Goal: Task Accomplishment & Management: Manage account settings

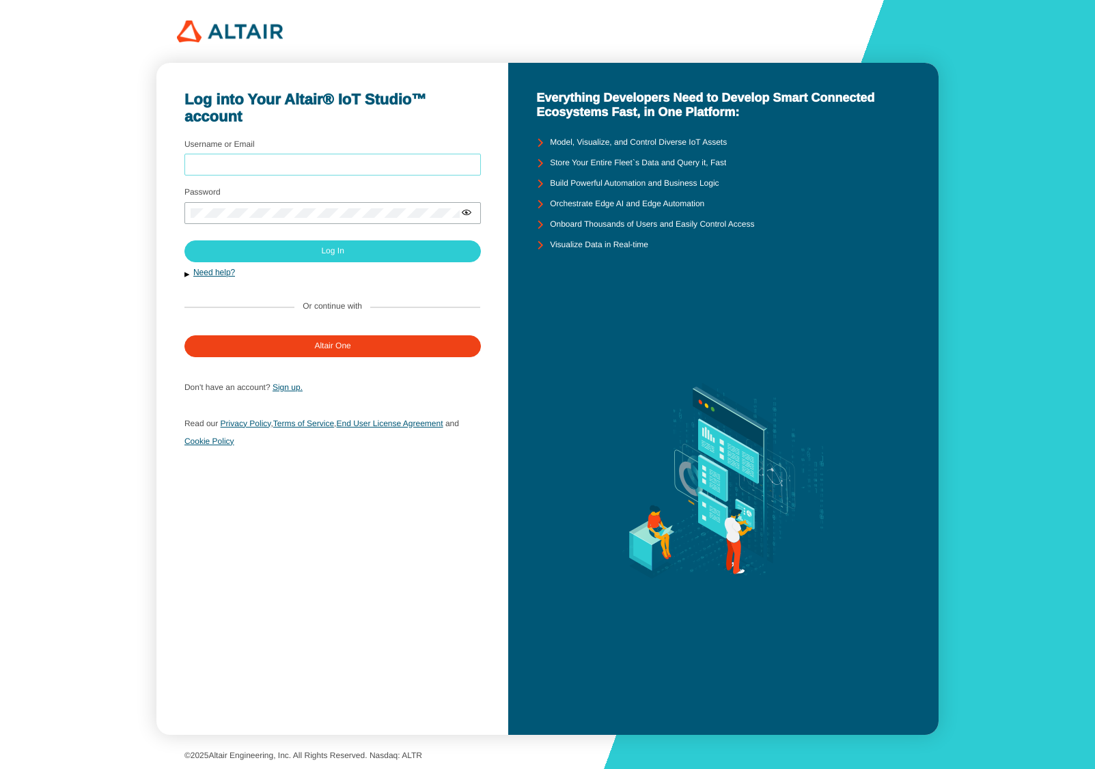
click at [299, 169] on input "Username or Email" at bounding box center [333, 165] width 284 height 10
type input "mschoones"
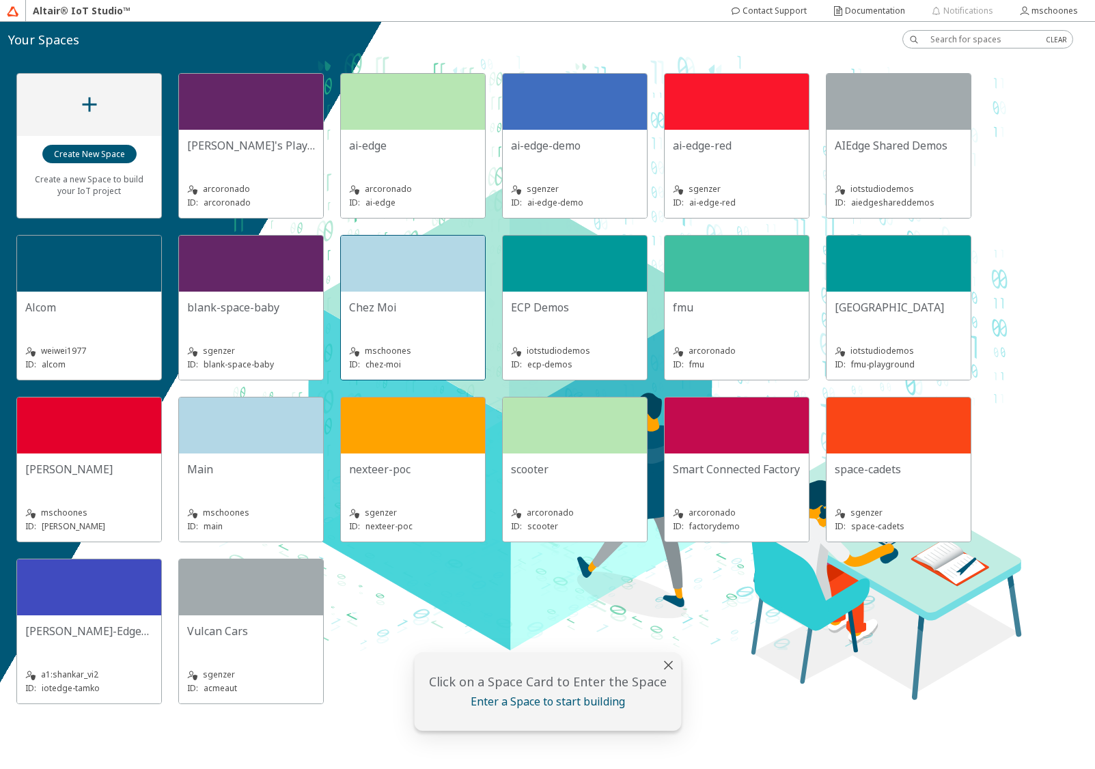
click at [410, 295] on div "Chez Moi mschoones ID: chez-moi" at bounding box center [413, 336] width 144 height 88
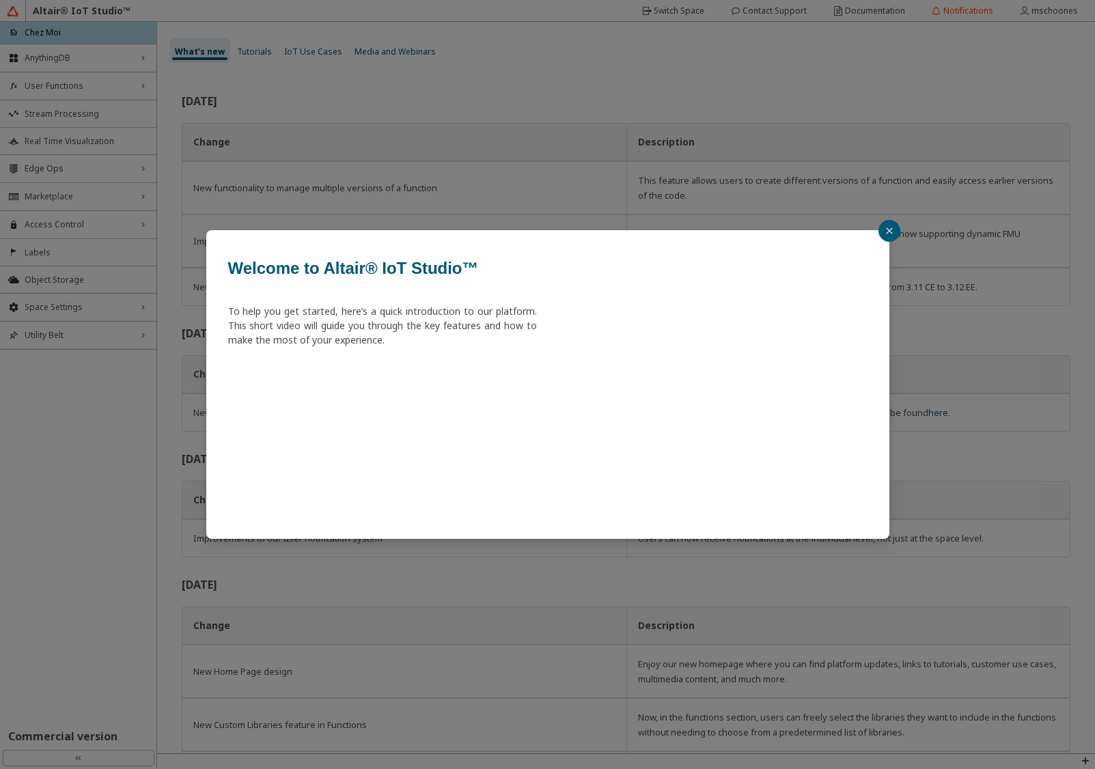
click at [53, 314] on div "Welcome to Altair® IoT Studio™ To help you get started, here’s a quick introduc…" at bounding box center [547, 384] width 1095 height 769
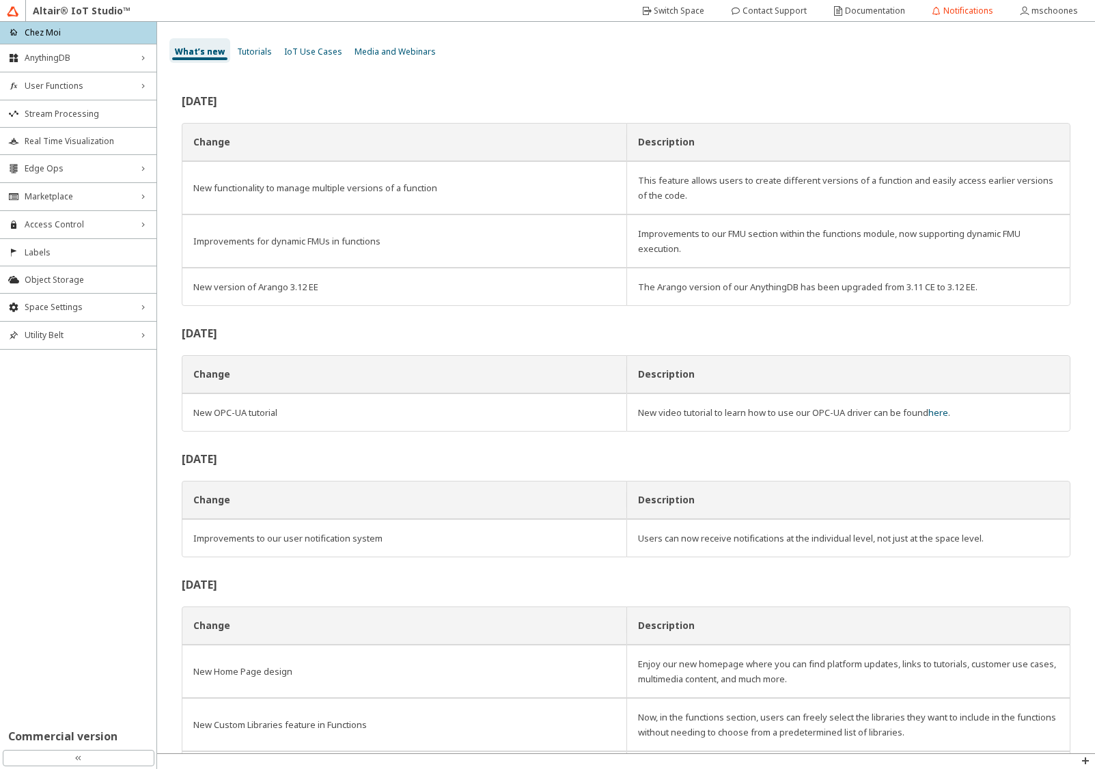
click at [53, 314] on div "Space Settings right_chevron" at bounding box center [78, 307] width 156 height 27
click at [65, 382] on span "Variables Storage" at bounding box center [87, 377] width 124 height 11
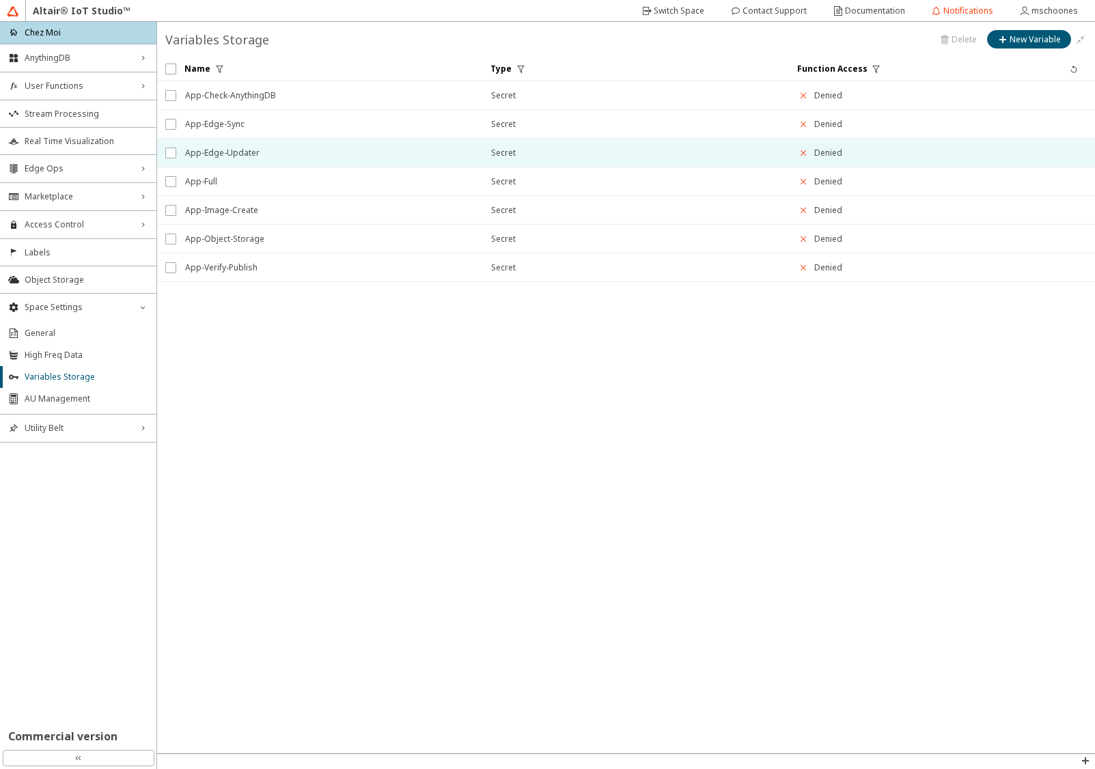
click at [270, 155] on span "App-Edge-Updater" at bounding box center [329, 153] width 288 height 25
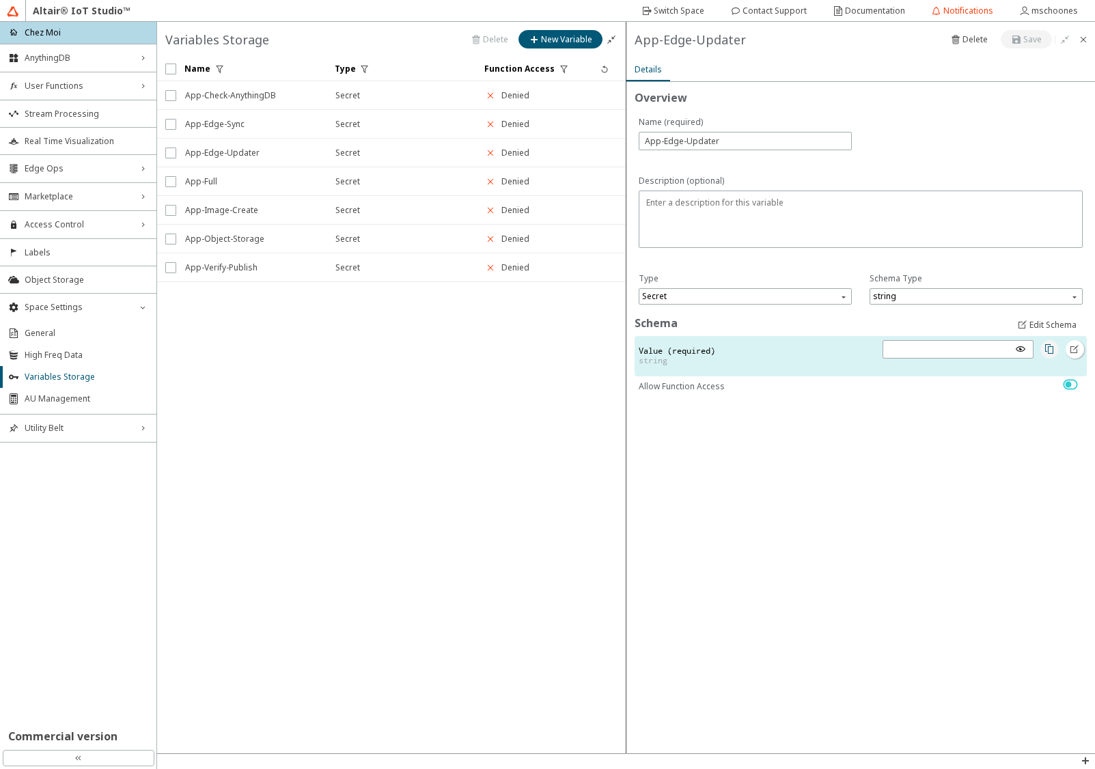
click at [1051, 349] on iron-icon at bounding box center [1049, 349] width 11 height 11
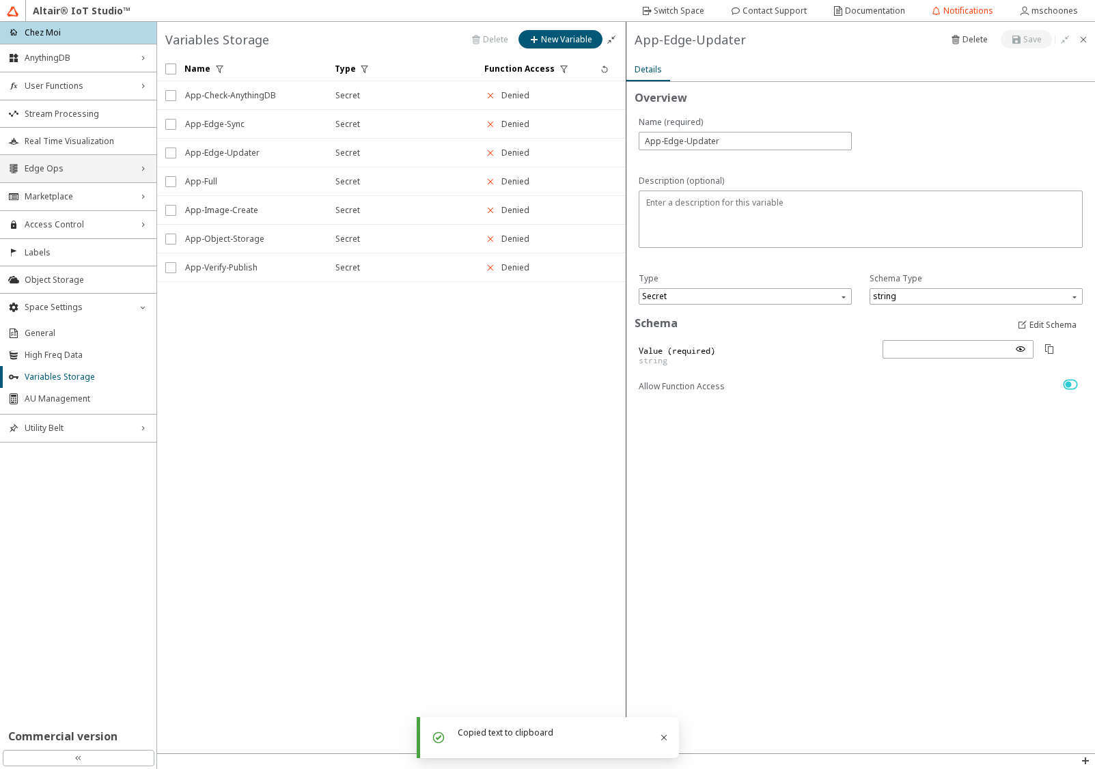
click at [68, 166] on span "Edge Ops" at bounding box center [78, 168] width 107 height 11
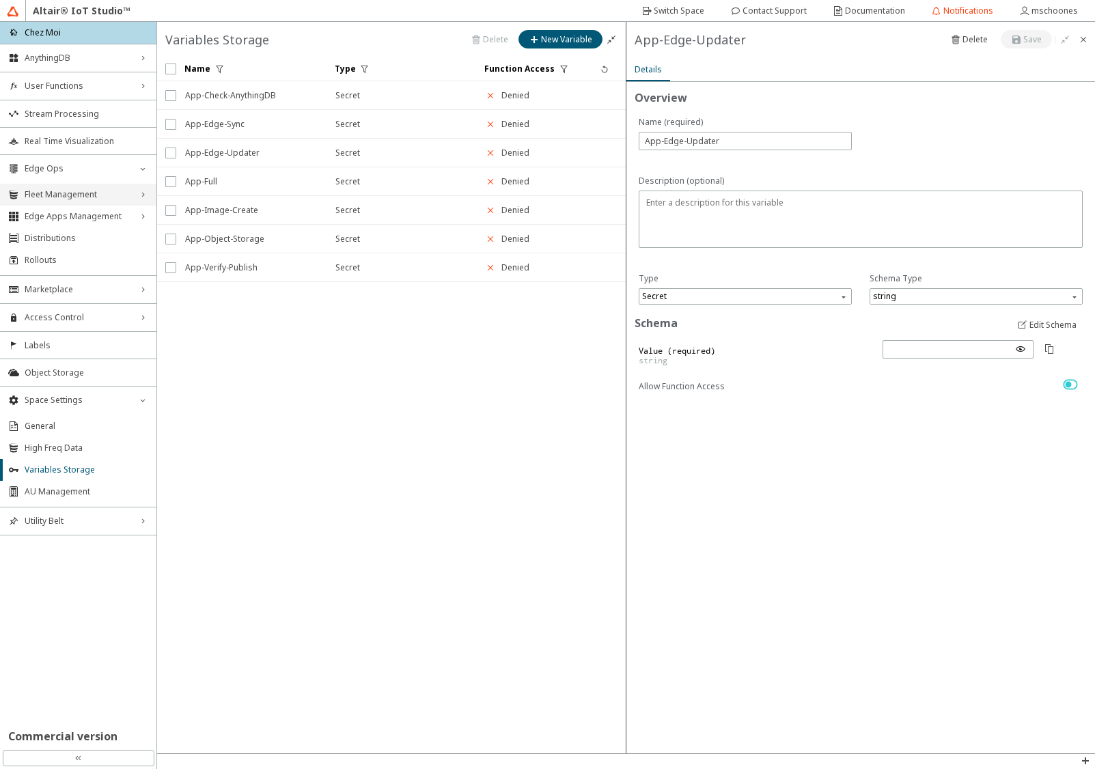
click at [66, 198] on span "Fleet Management" at bounding box center [78, 194] width 107 height 11
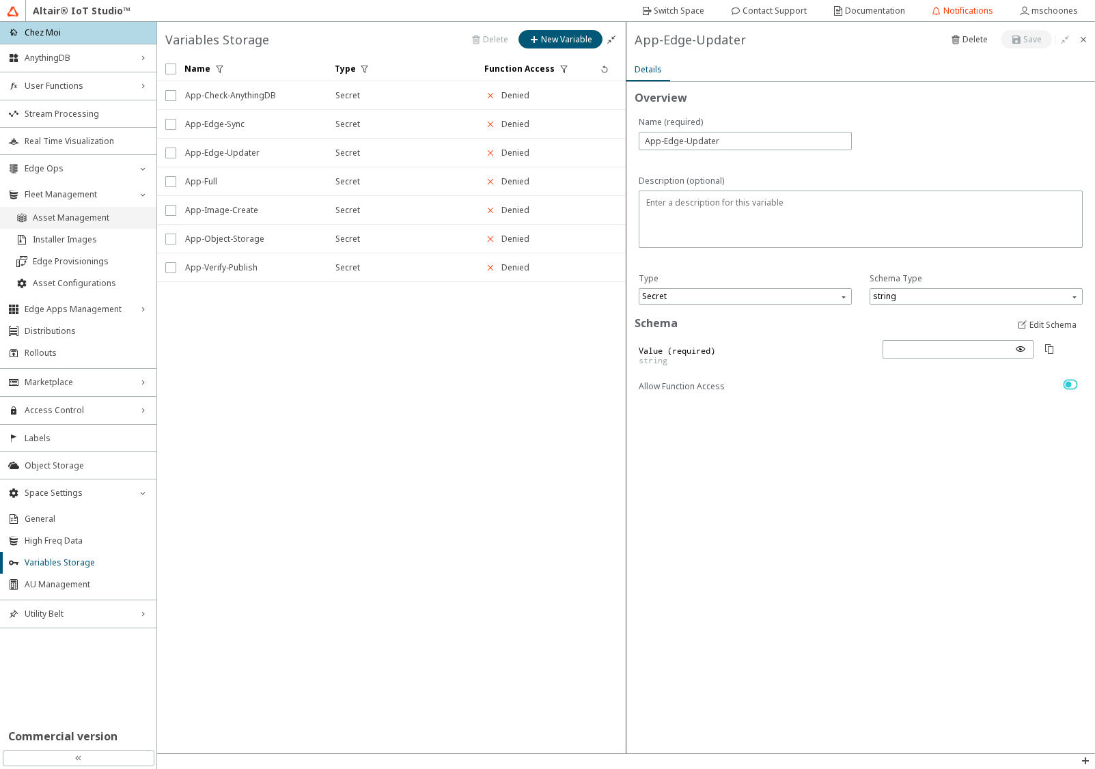
click at [65, 217] on span "Asset Management" at bounding box center [90, 218] width 115 height 11
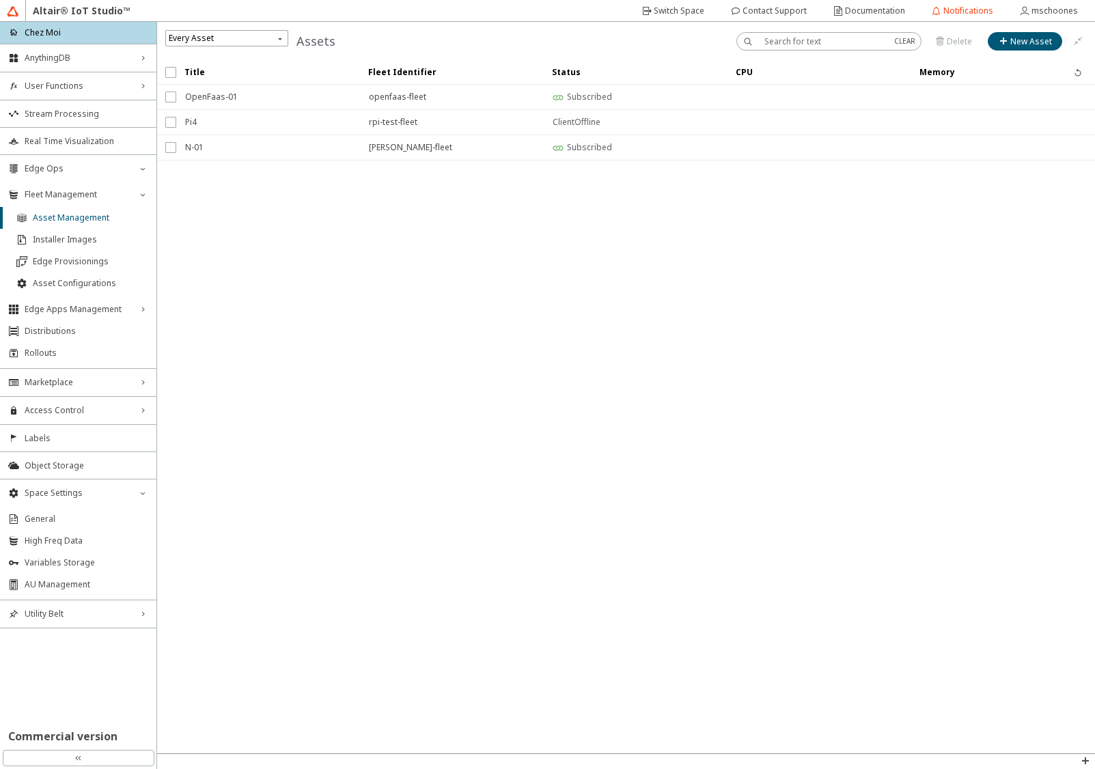
click at [1009, 43] on iron-icon at bounding box center [1004, 41] width 12 height 11
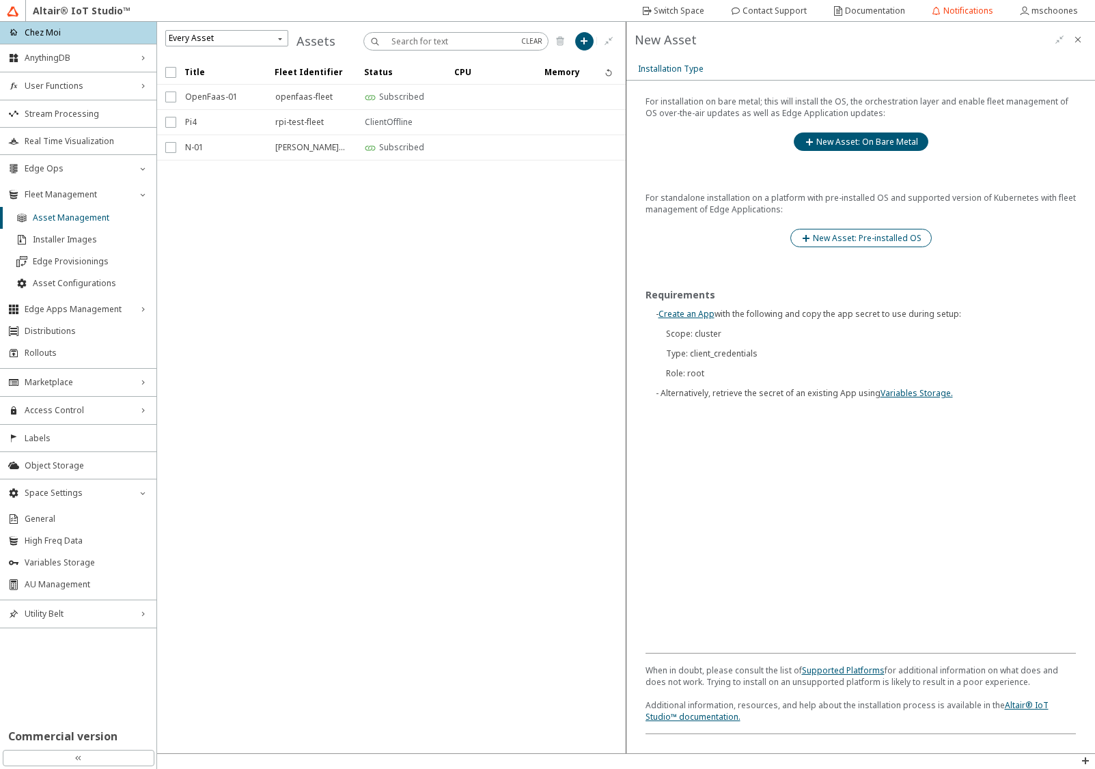
click at [0, 0] on slot "New Asset: Pre-installed OS" at bounding box center [0, 0] width 0 height 0
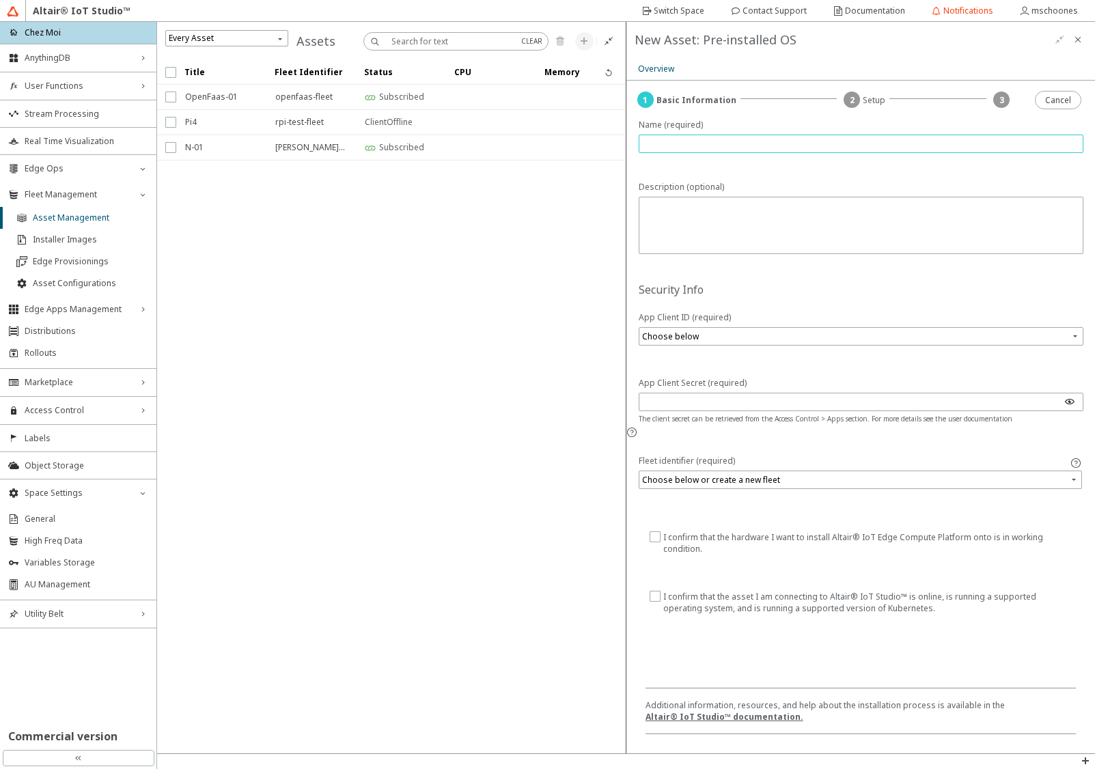
click at [681, 140] on input "text" at bounding box center [861, 144] width 433 height 12
type input "D-01"
click at [666, 338] on input "search" at bounding box center [862, 336] width 441 height 21
click at [653, 360] on div "Edge Updater" at bounding box center [673, 358] width 55 height 12
click at [666, 470] on input "search" at bounding box center [862, 480] width 440 height 21
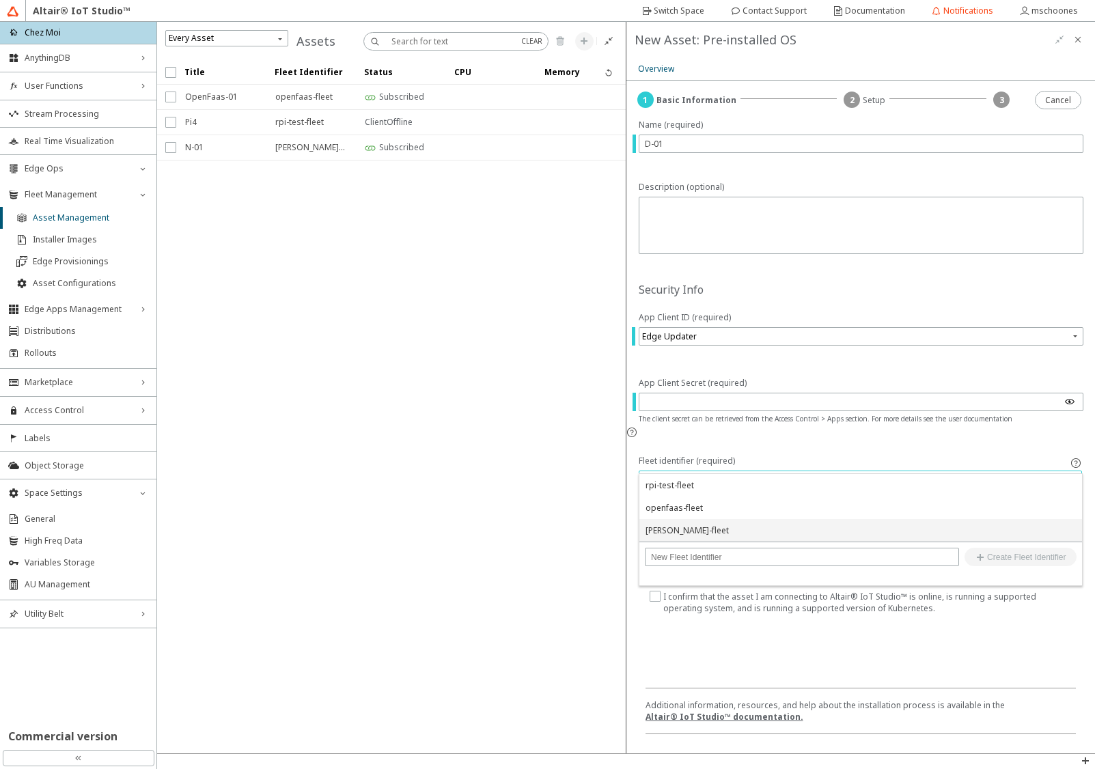
click at [658, 530] on div "martin-fleet" at bounding box center [687, 531] width 83 height 12
click at [656, 532] on input "checkbox" at bounding box center [654, 543] width 9 height 23
checkbox input "true"
click at [653, 591] on input "checkbox" at bounding box center [654, 602] width 9 height 23
checkbox input "true"
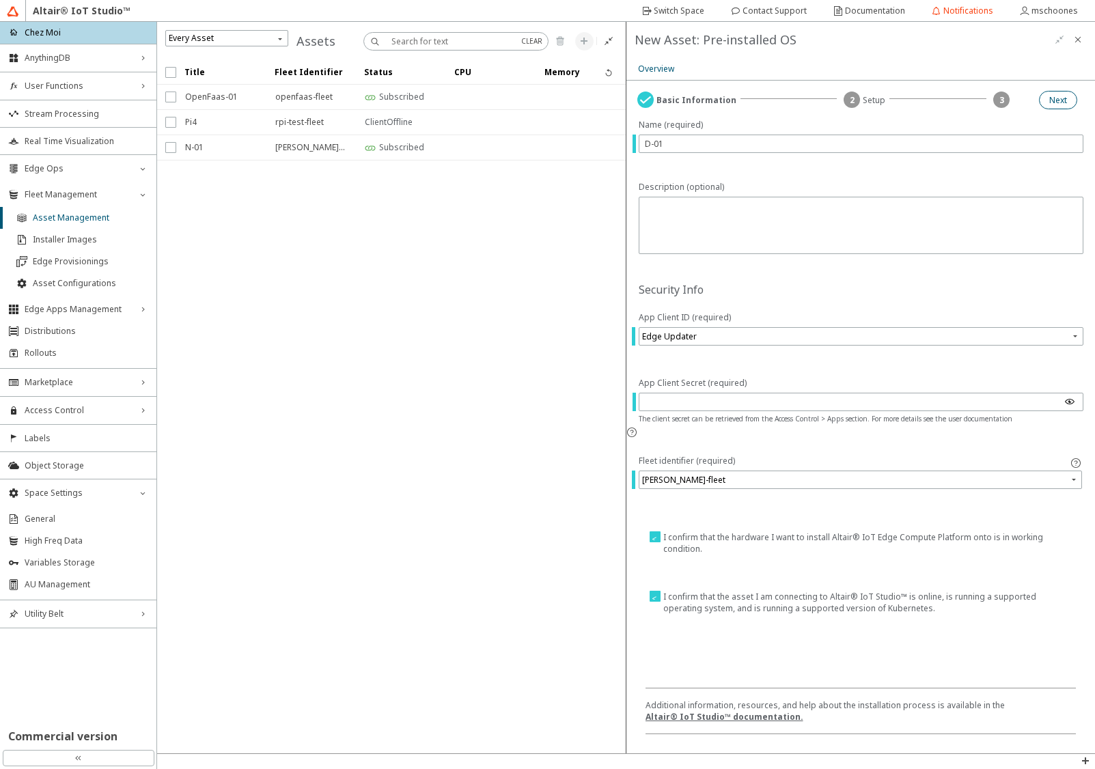
click at [0, 0] on slot "Next" at bounding box center [0, 0] width 0 height 0
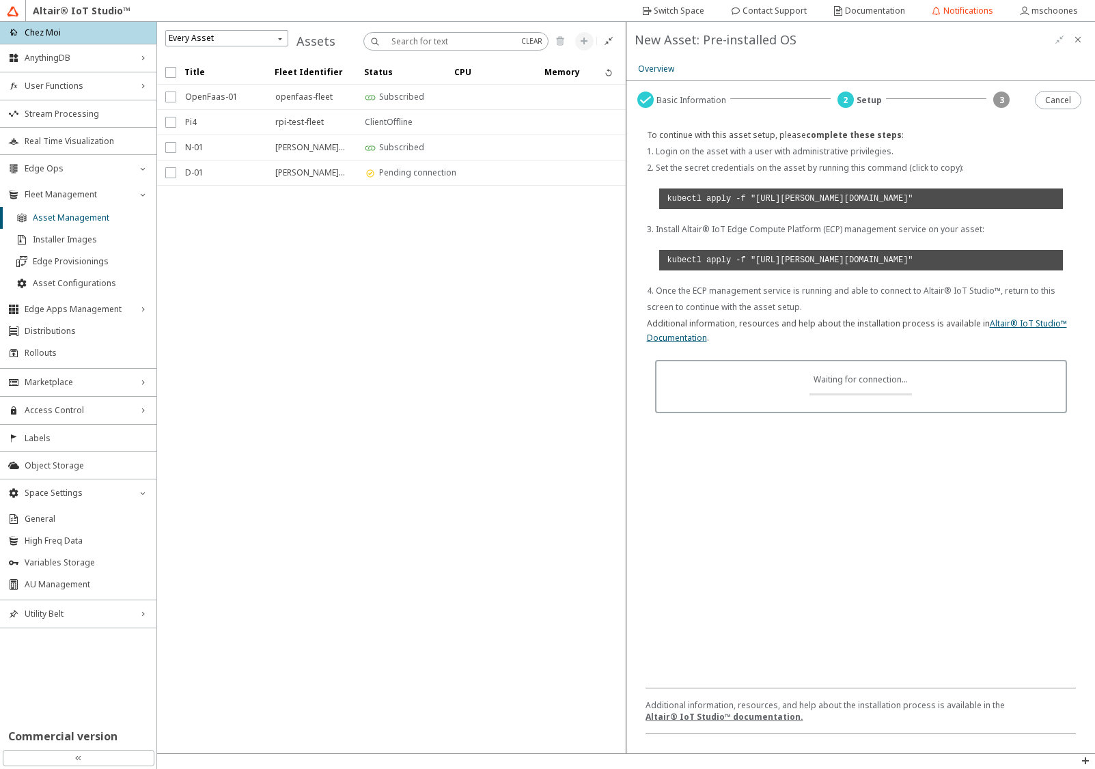
click at [729, 209] on code "kubectl apply -f "https://minio.swx.altairone.com/clusterconfigs/01K6WRKRGN43F1…" at bounding box center [861, 199] width 405 height 21
click at [795, 271] on code "kubectl apply -f "https://minio.swx.altairone.com/clusterconfigs/01K6WRKRGN43F1…" at bounding box center [861, 260] width 405 height 21
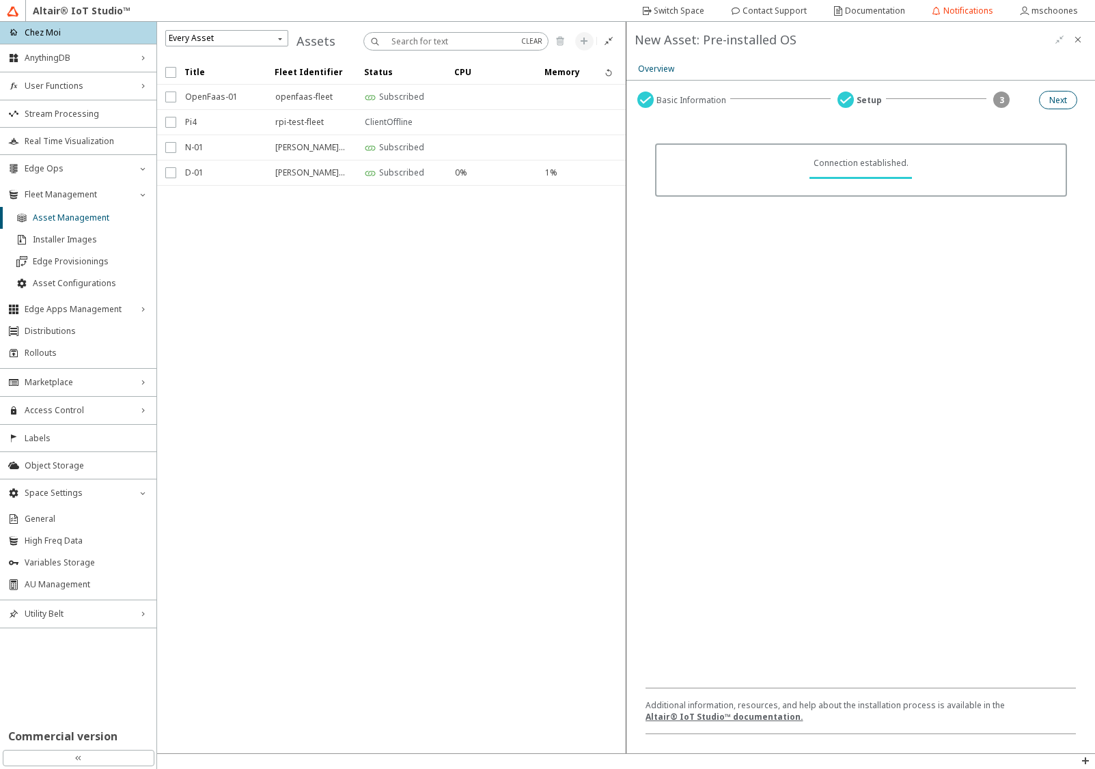
click at [0, 0] on slot "Next" at bounding box center [0, 0] width 0 height 0
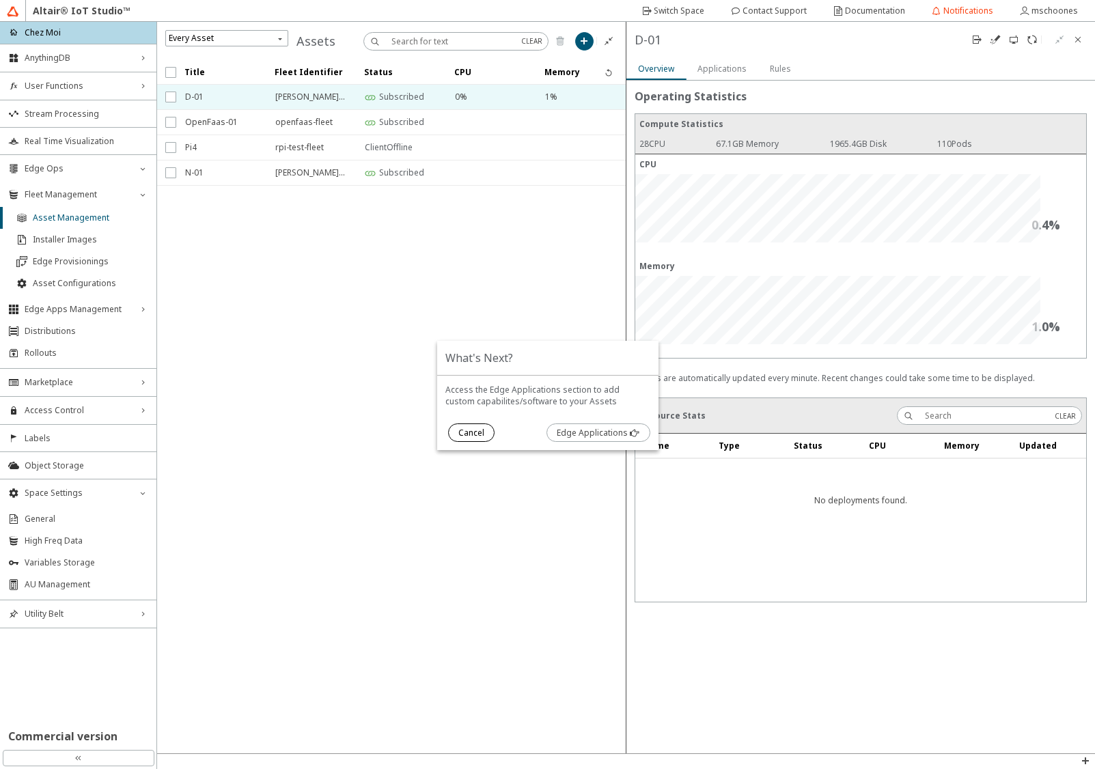
click at [0, 0] on slot "Cancel" at bounding box center [0, 0] width 0 height 0
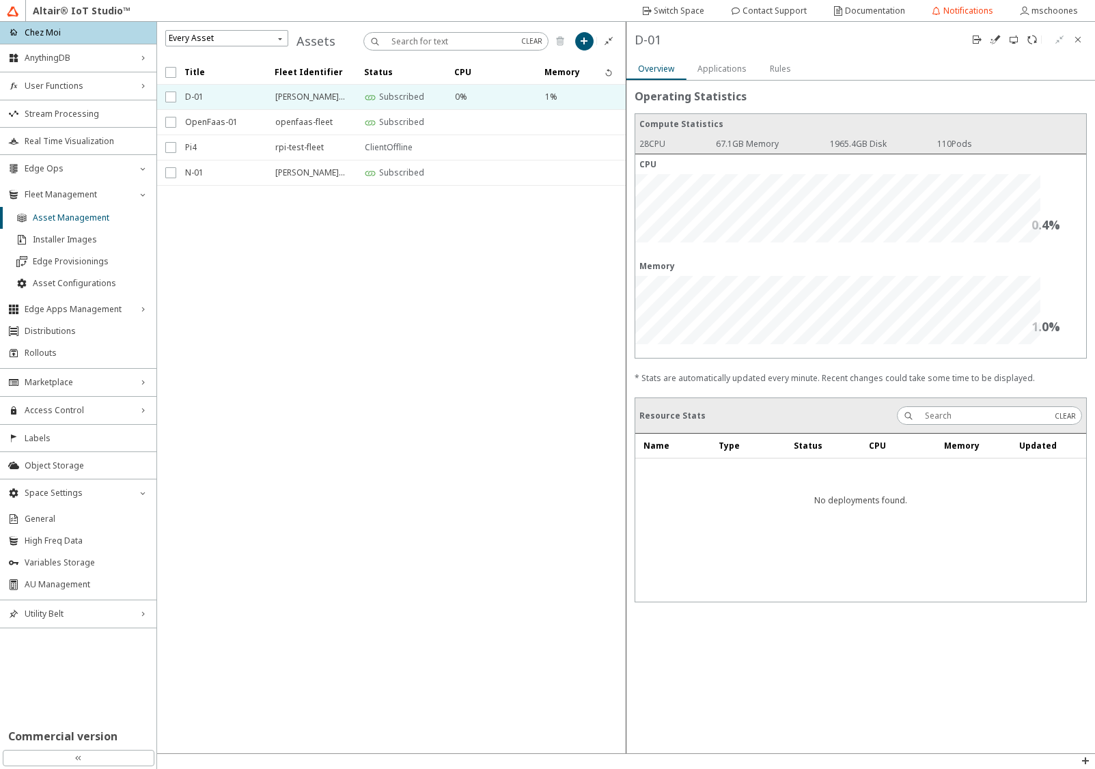
click at [0, 0] on slot "Applications" at bounding box center [0, 0] width 0 height 0
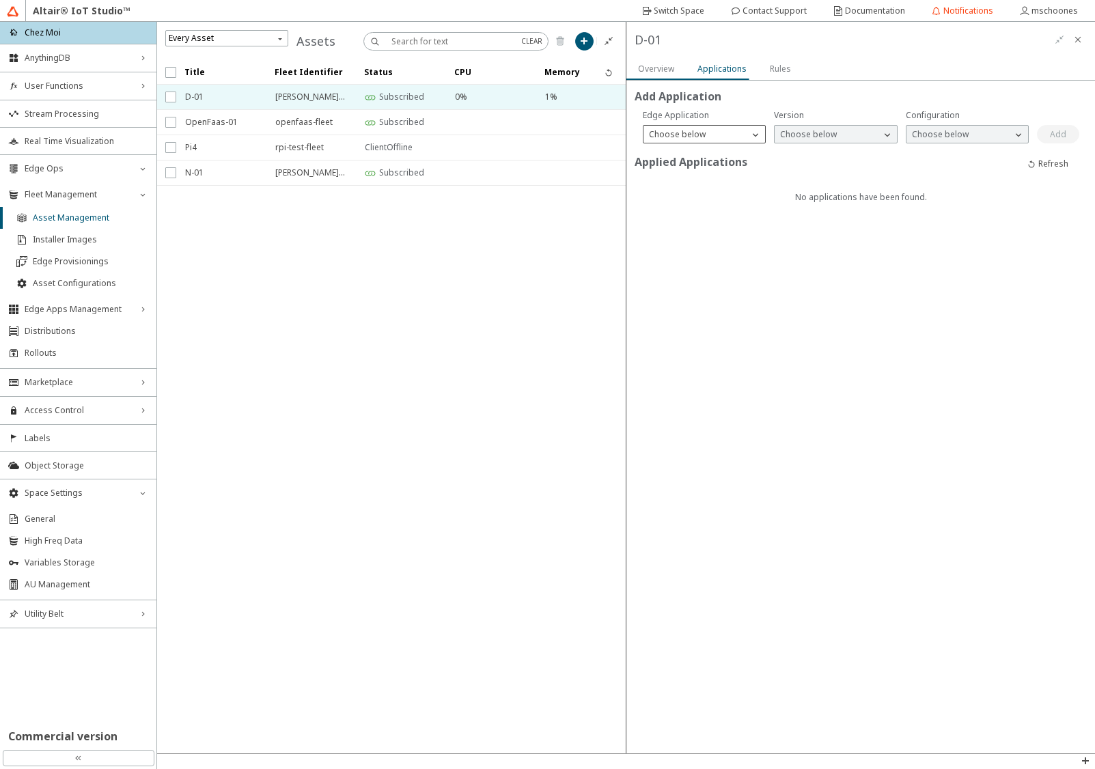
click at [710, 133] on div "Choose below" at bounding box center [697, 135] width 106 height 14
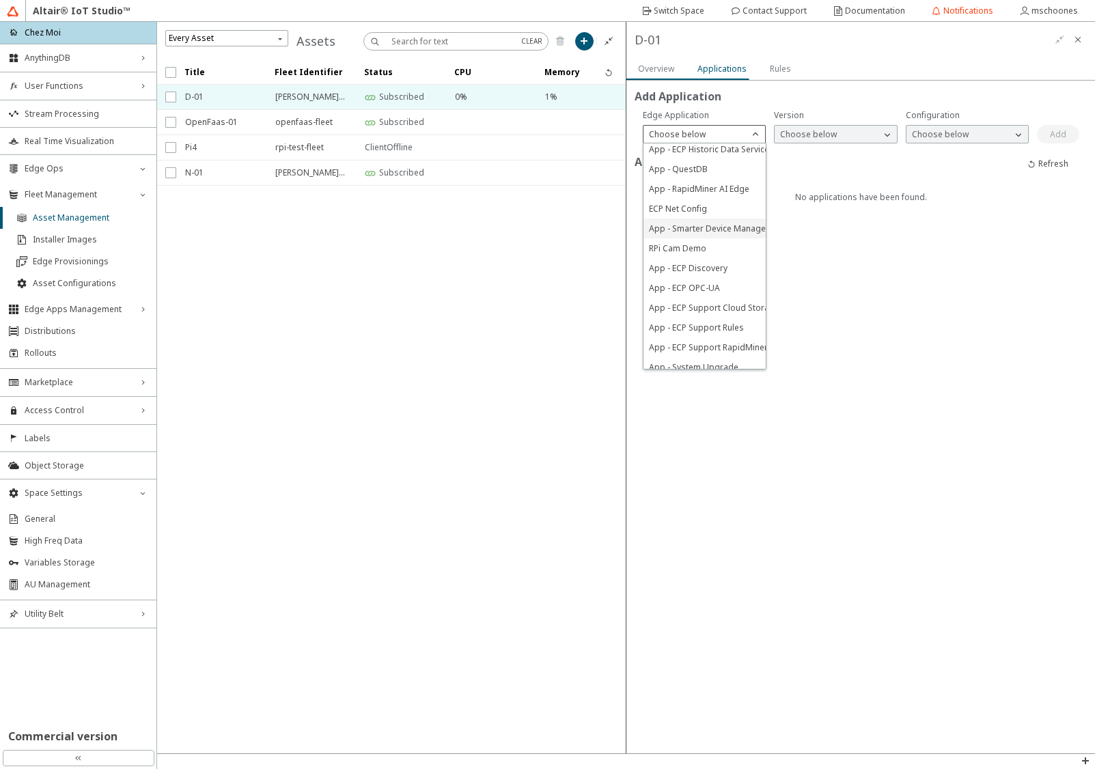
scroll to position [151, 0]
click at [683, 354] on span "App - Edge Compute Platform" at bounding box center [707, 359] width 117 height 12
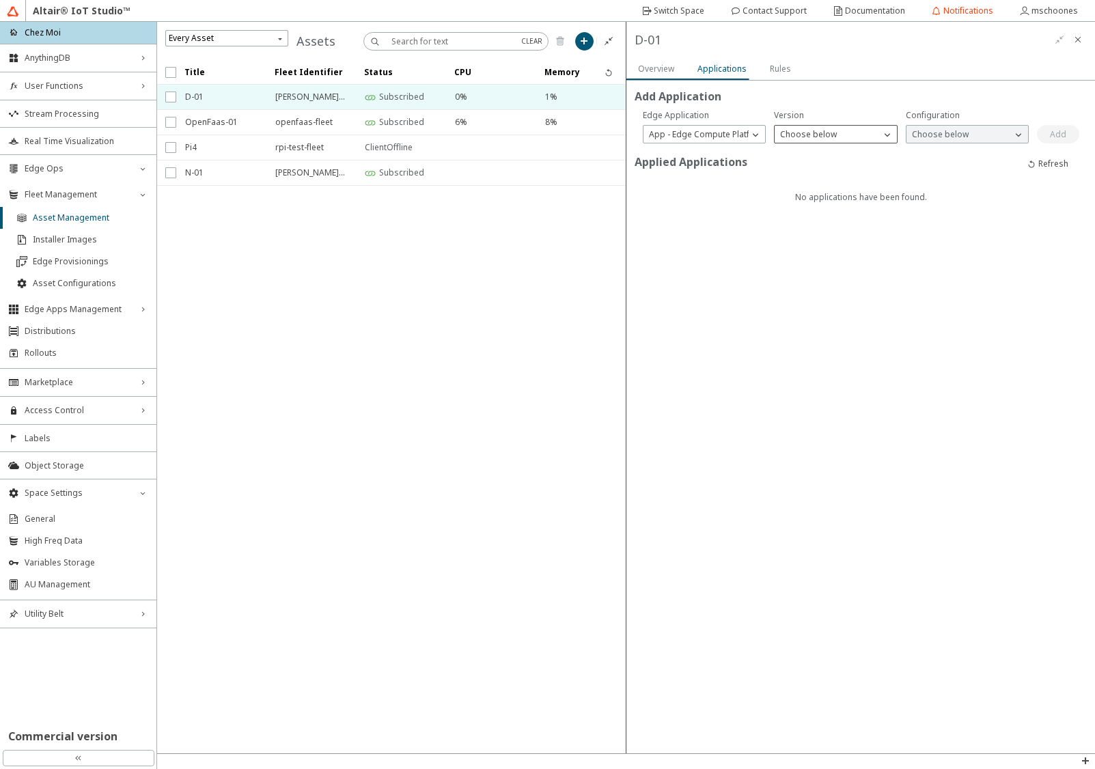
click at [795, 129] on p "Choose below" at bounding box center [809, 134] width 68 height 12
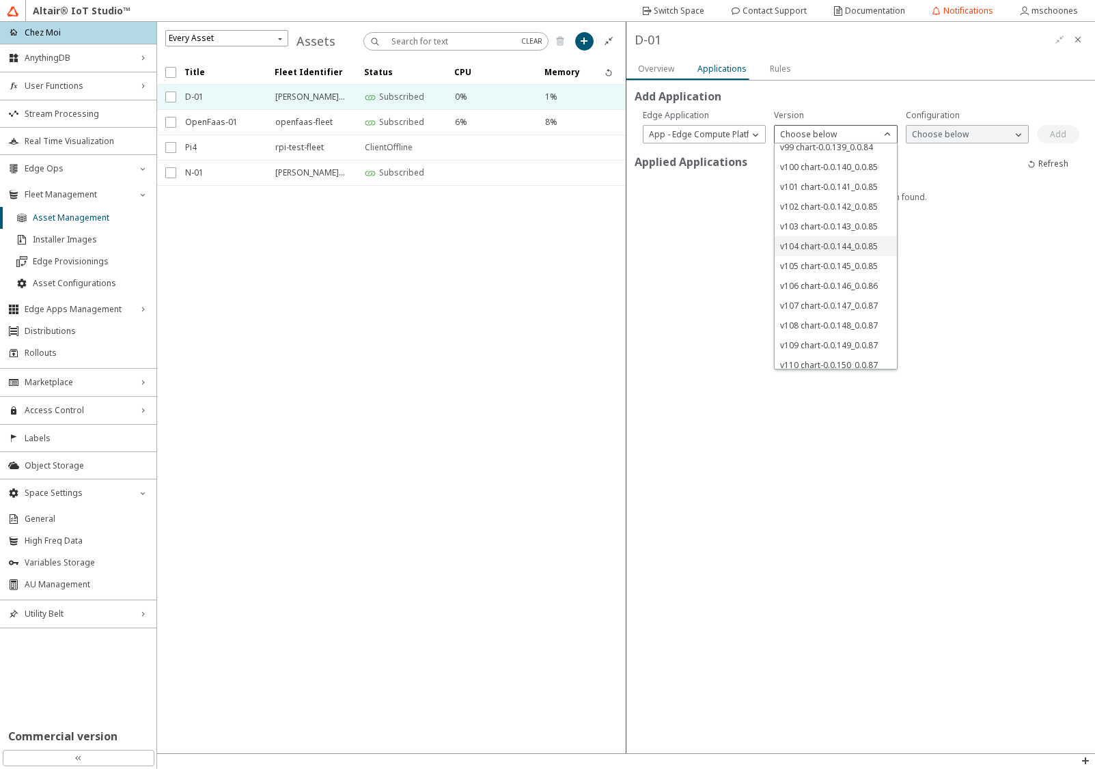
scroll to position [765, 0]
click at [802, 357] on span "v110 chart-0.0.150_0.0.87" at bounding box center [829, 359] width 98 height 12
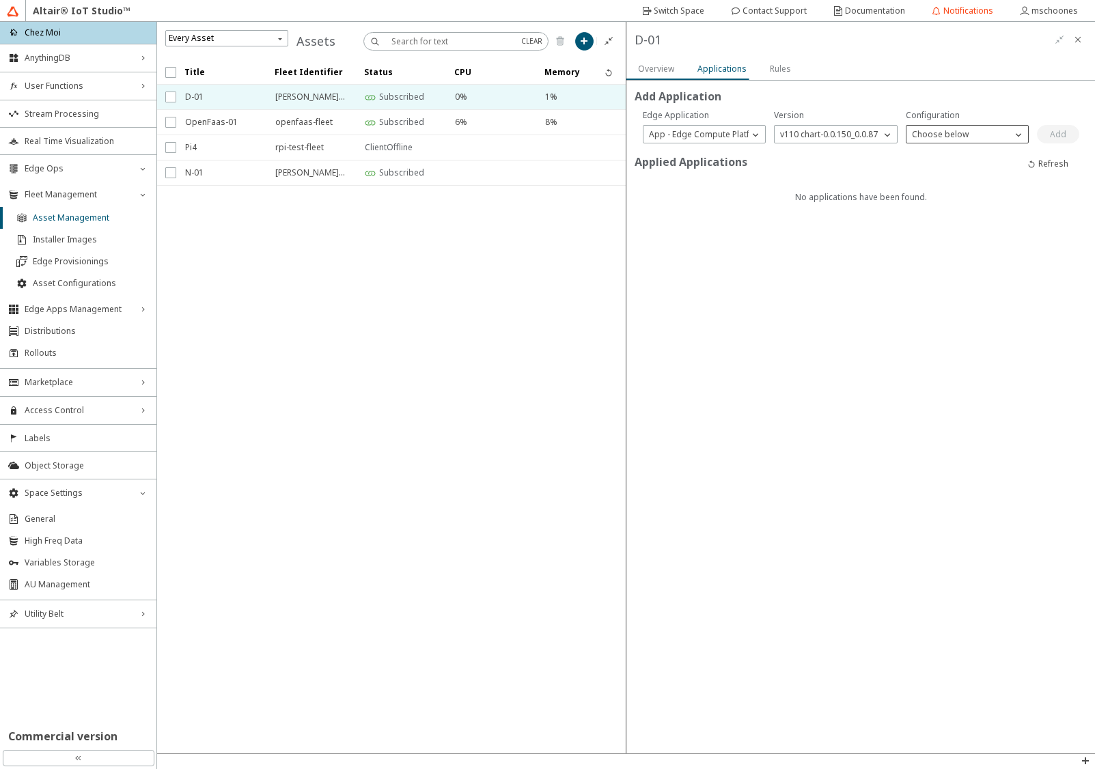
click at [925, 136] on p "Choose below" at bounding box center [941, 134] width 68 height 12
click at [925, 156] on span "auto-sync" at bounding box center [931, 154] width 38 height 12
click at [0, 0] on slot "Add" at bounding box center [0, 0] width 0 height 0
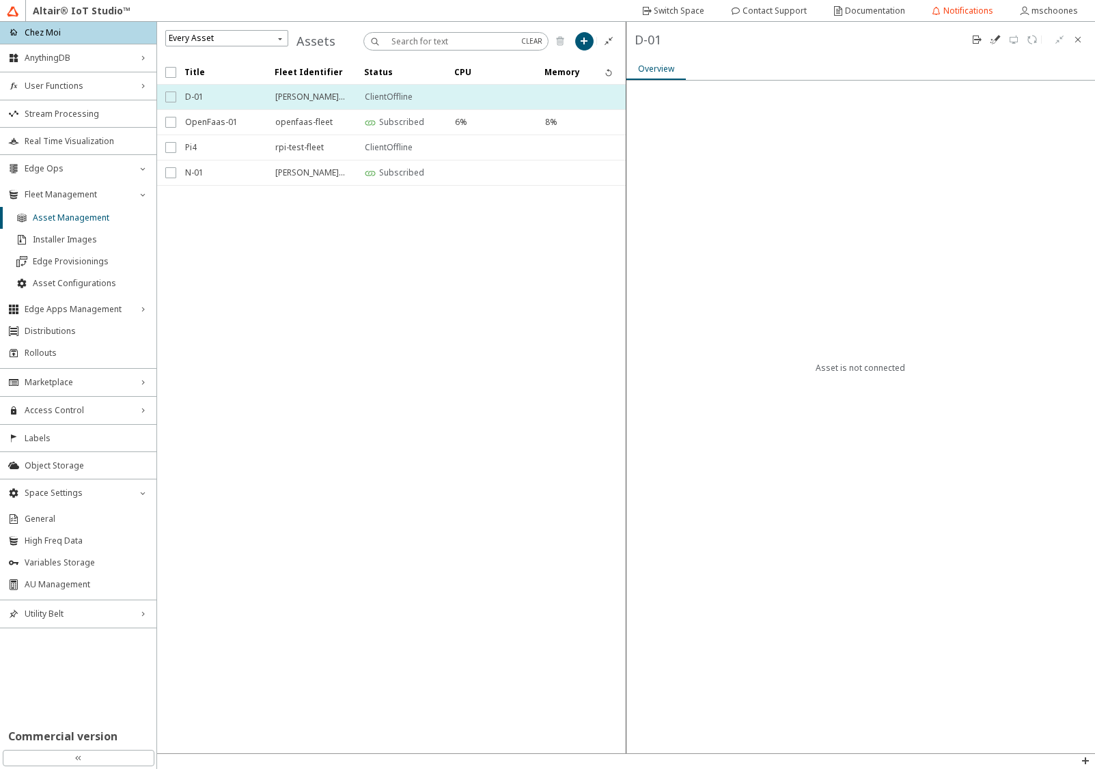
click at [172, 96] on input "checkbox" at bounding box center [169, 97] width 9 height 11
checkbox input "true"
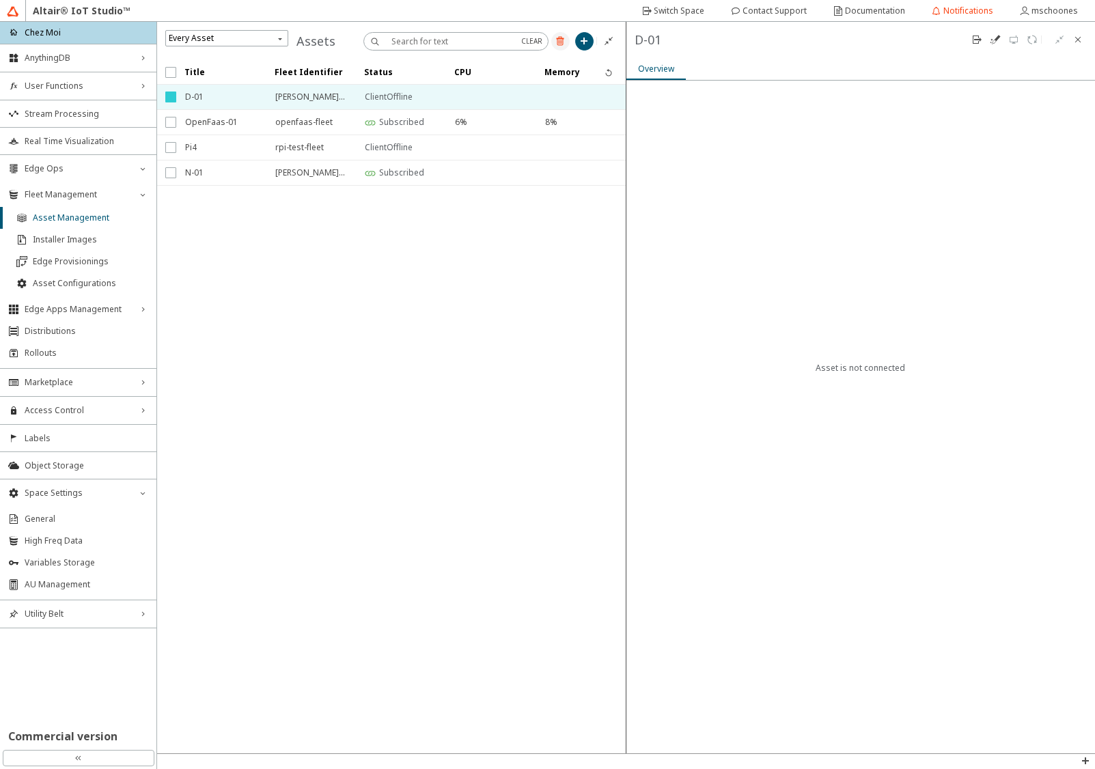
click at [560, 40] on iron-icon at bounding box center [560, 41] width 11 height 11
click at [0, 0] on slot "Delete" at bounding box center [0, 0] width 0 height 0
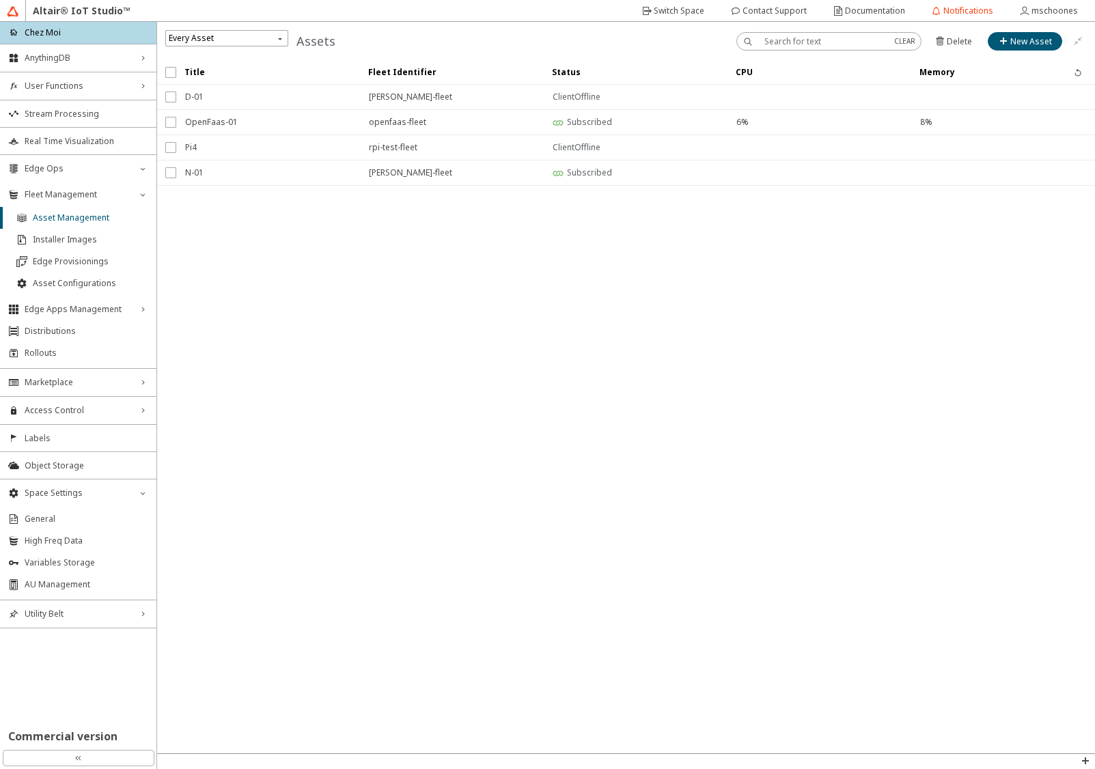
checkbox input "false"
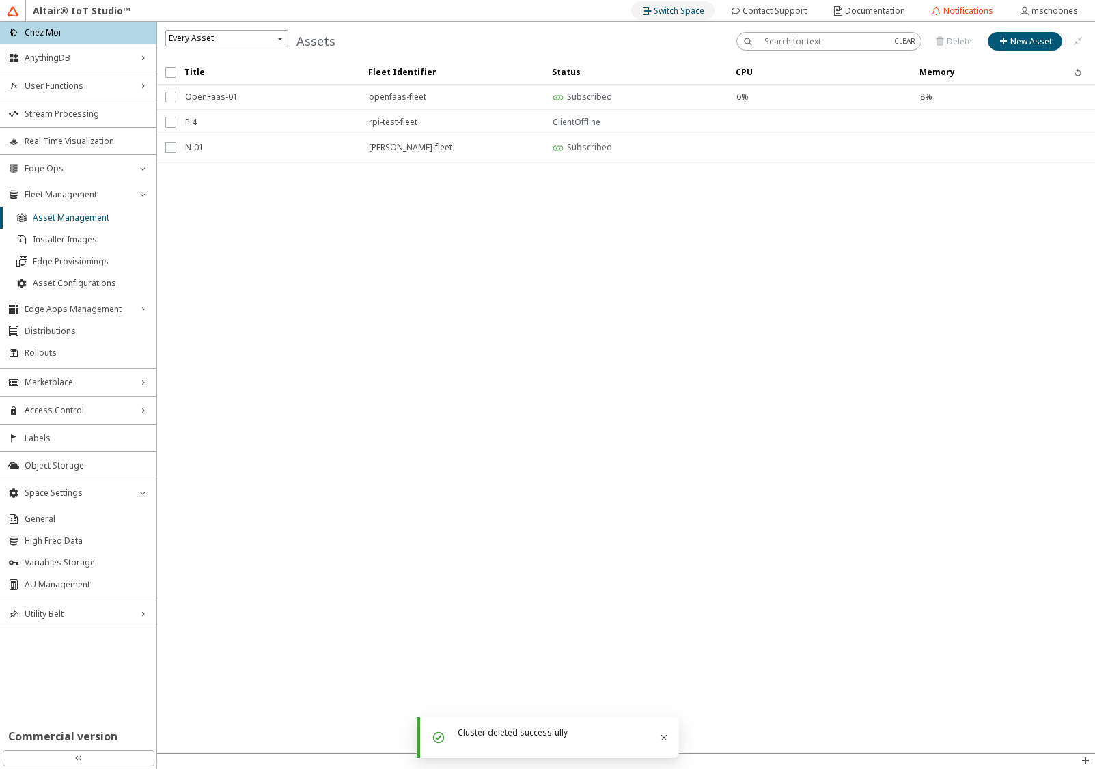
click at [0, 0] on slot "Switch Space" at bounding box center [0, 0] width 0 height 0
